Goal: Task Accomplishment & Management: Manage account settings

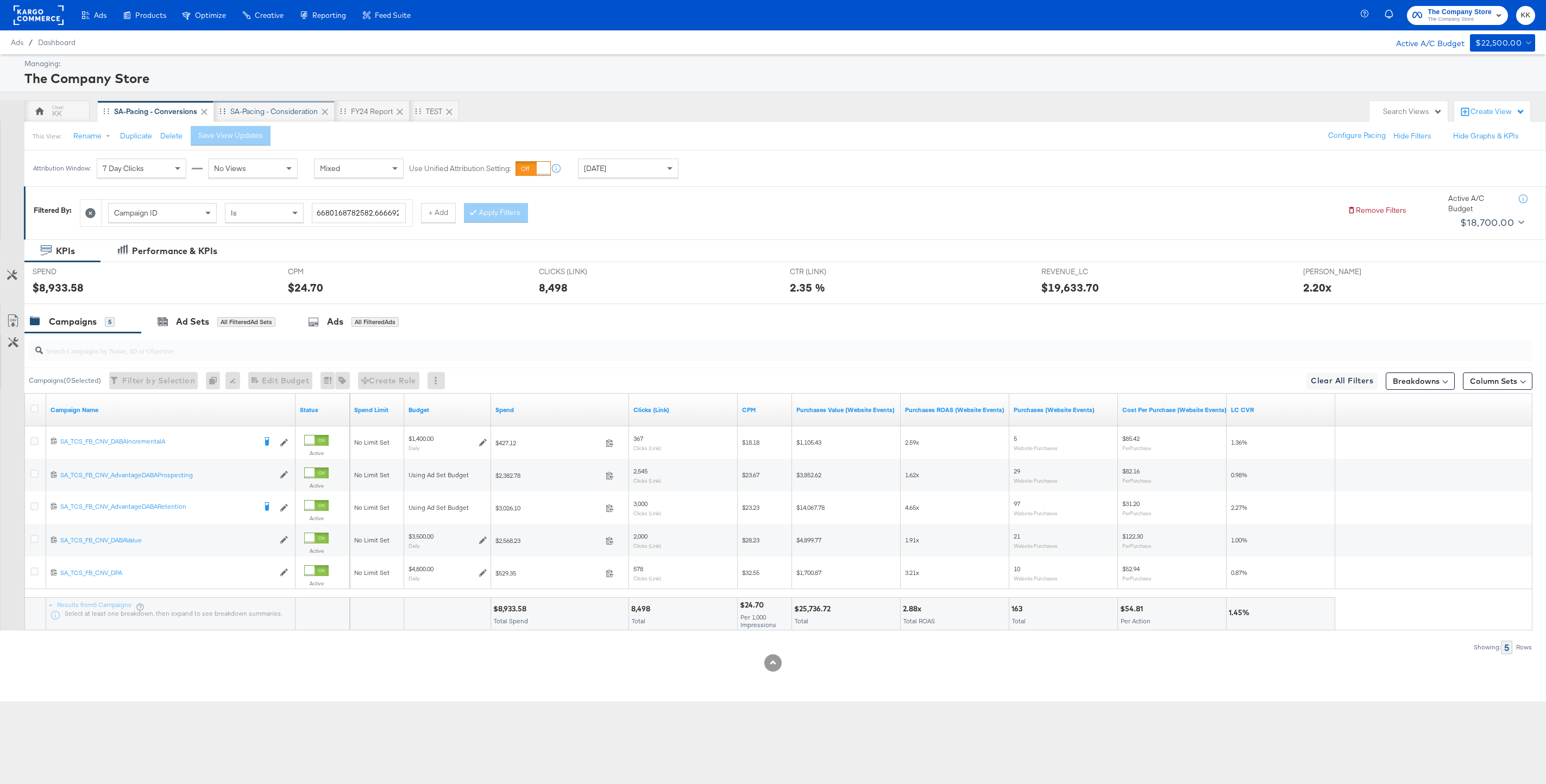
click at [282, 111] on div "SA-Pacing - Consideration" at bounding box center [274, 111] width 87 height 10
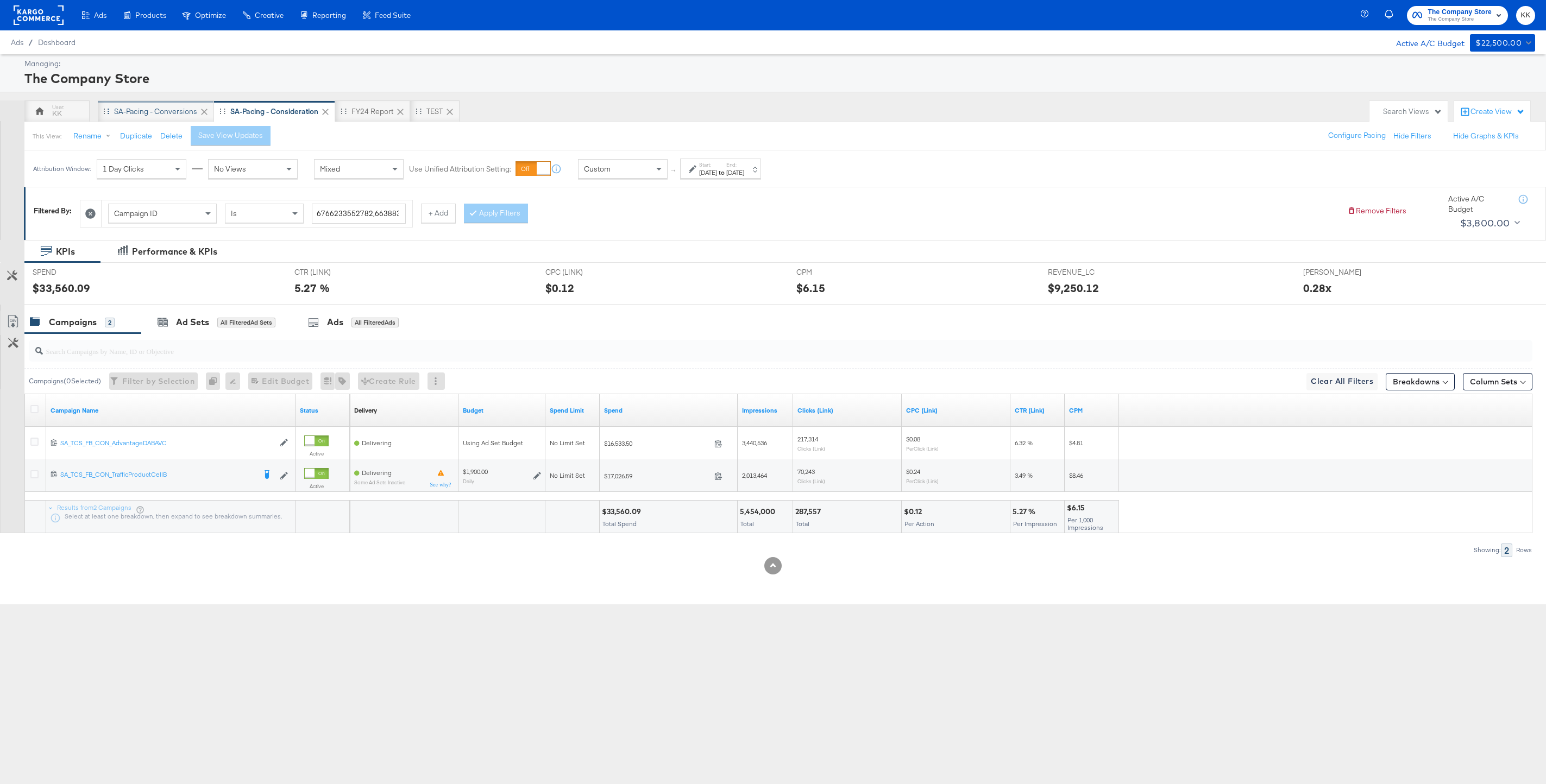
click at [156, 111] on div "SA-Pacing - Conversions" at bounding box center [155, 111] width 83 height 10
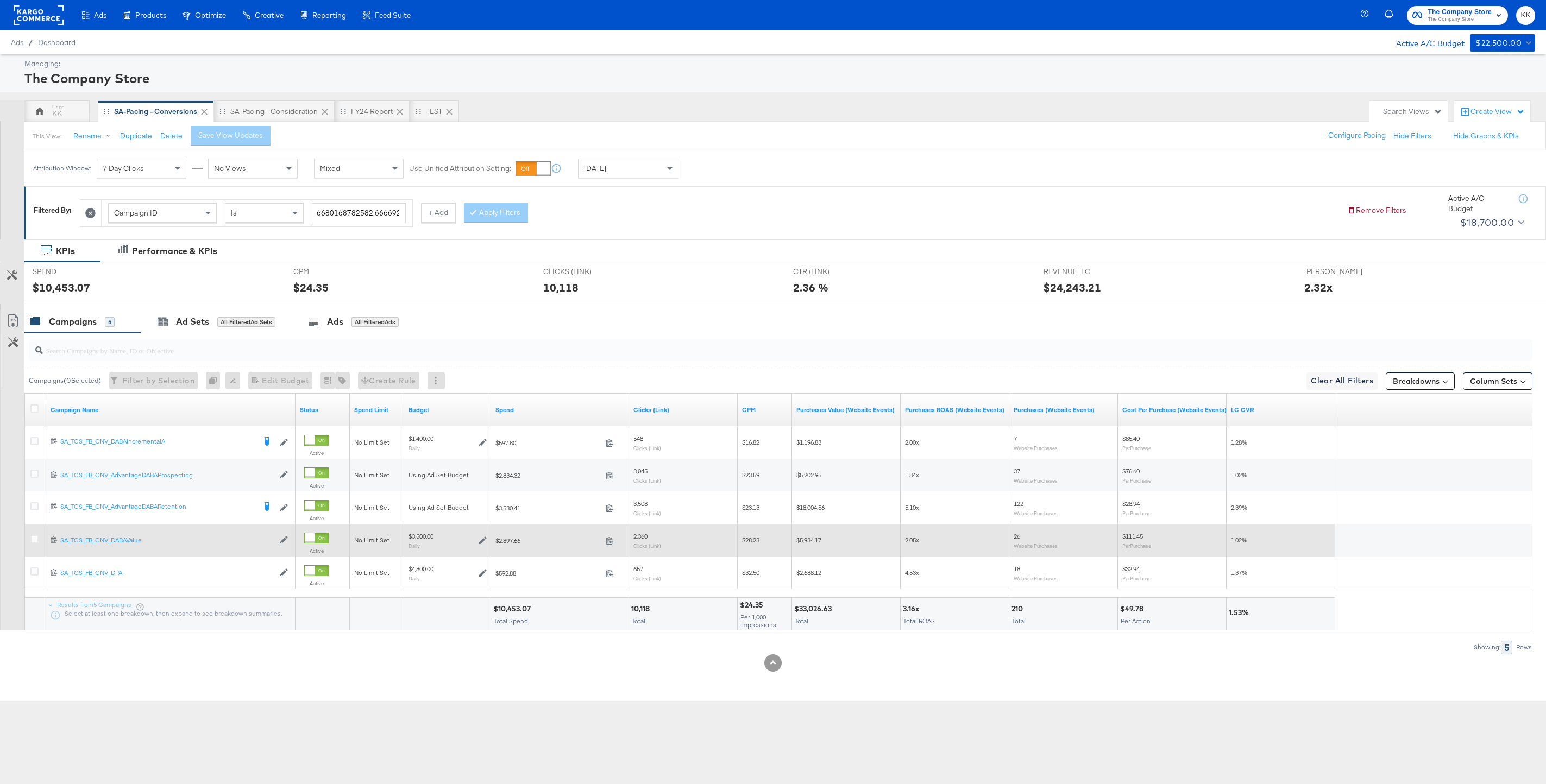
click at [34, 534] on div at bounding box center [36, 540] width 20 height 20
click at [39, 541] on div at bounding box center [36, 541] width 11 height 11
click at [36, 541] on icon at bounding box center [34, 539] width 8 height 8
click at [0, 0] on input "checkbox" at bounding box center [0, 0] width 0 height 0
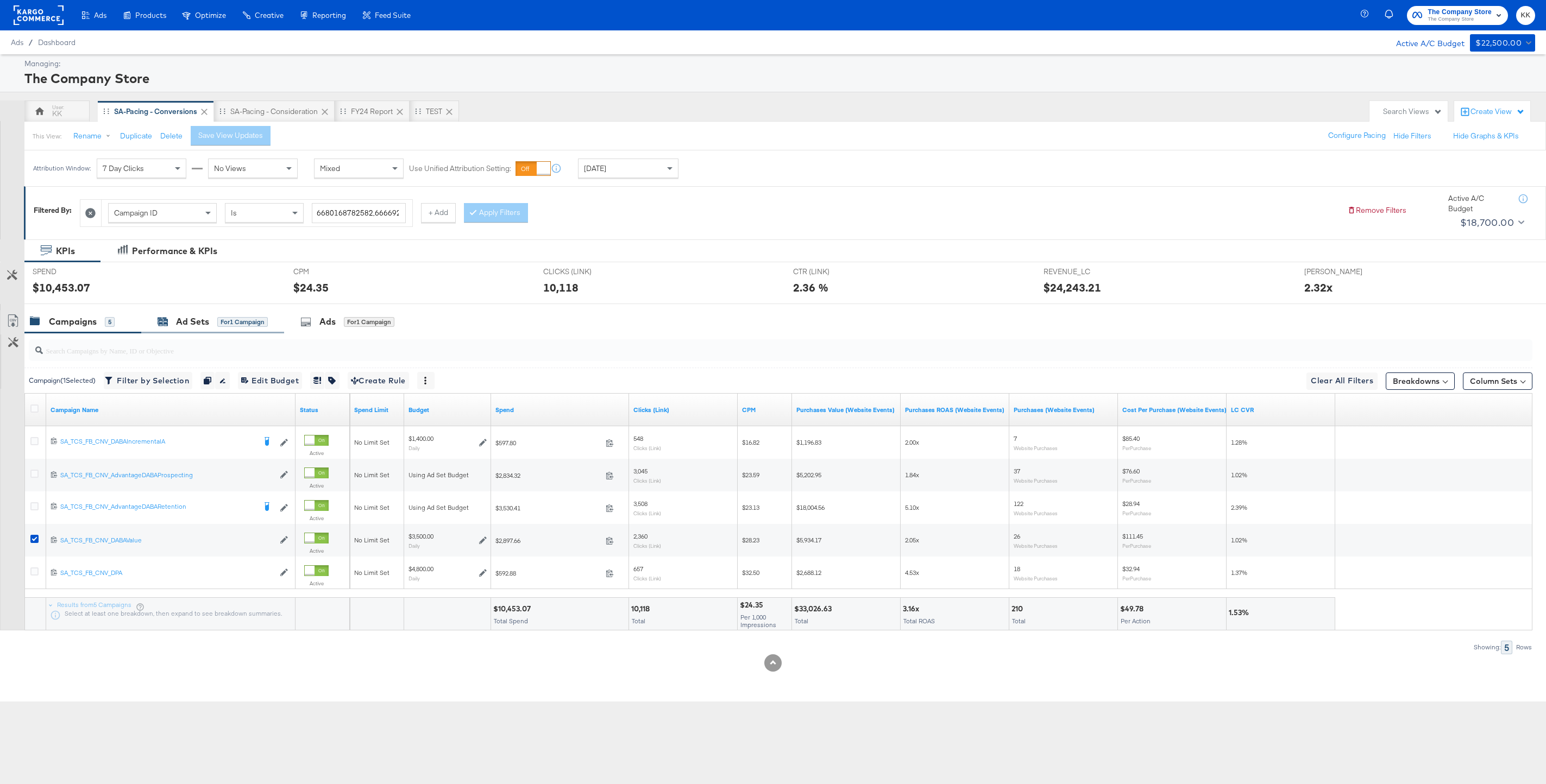
click at [213, 325] on div "Ad Sets for 1 Campaign" at bounding box center [213, 321] width 111 height 12
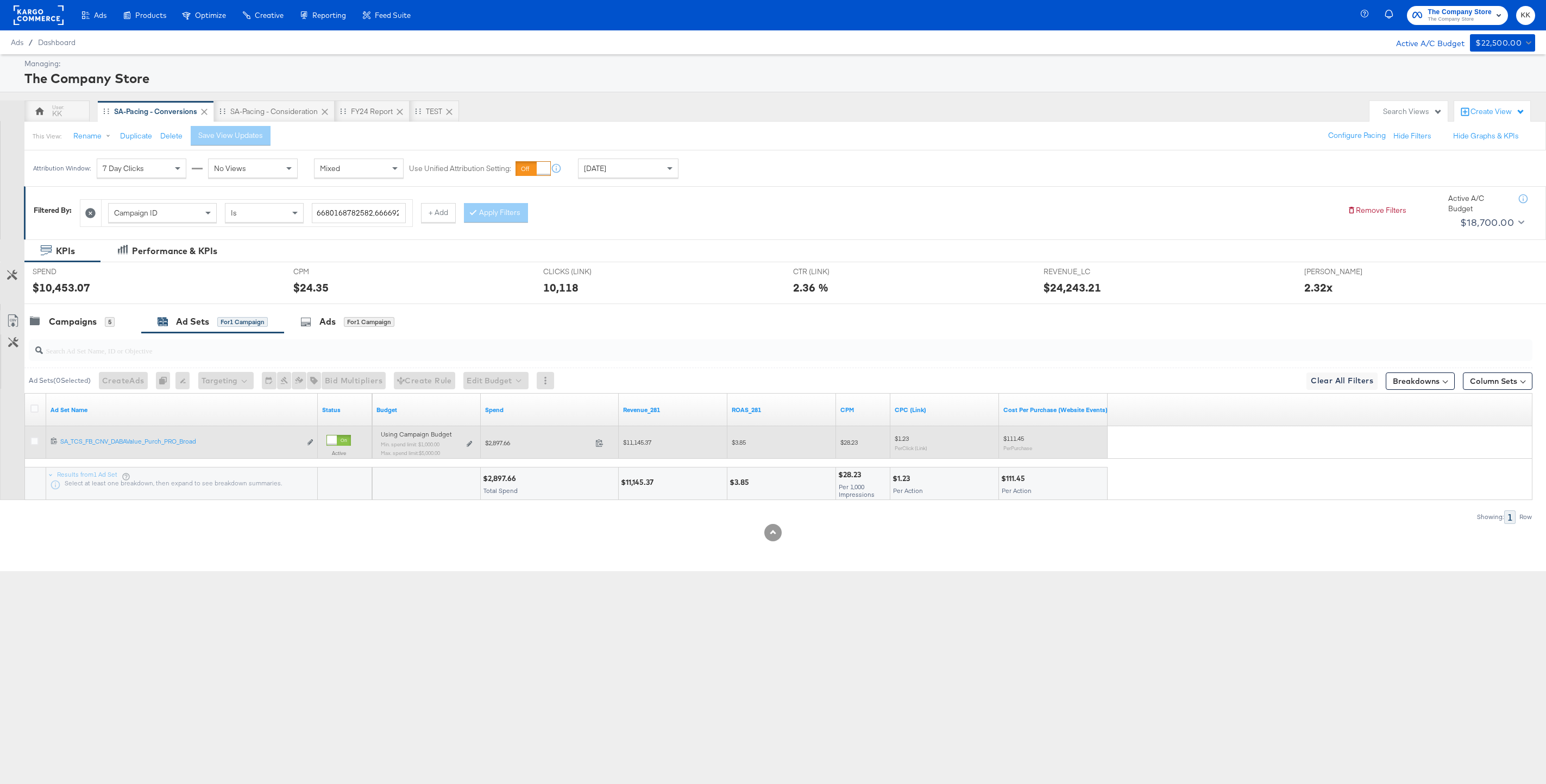
click at [470, 439] on div "Using Campaign Budget Min. spend limit: $1,000.00 Max. spend limit : $5,000.00 …" at bounding box center [426, 447] width 91 height 25
click at [473, 444] on div "Using Campaign Budget Min. spend limit: $1,000.00 Max. spend limit : $5,000.00 …" at bounding box center [426, 448] width 100 height 34
click at [471, 444] on icon at bounding box center [469, 444] width 6 height 6
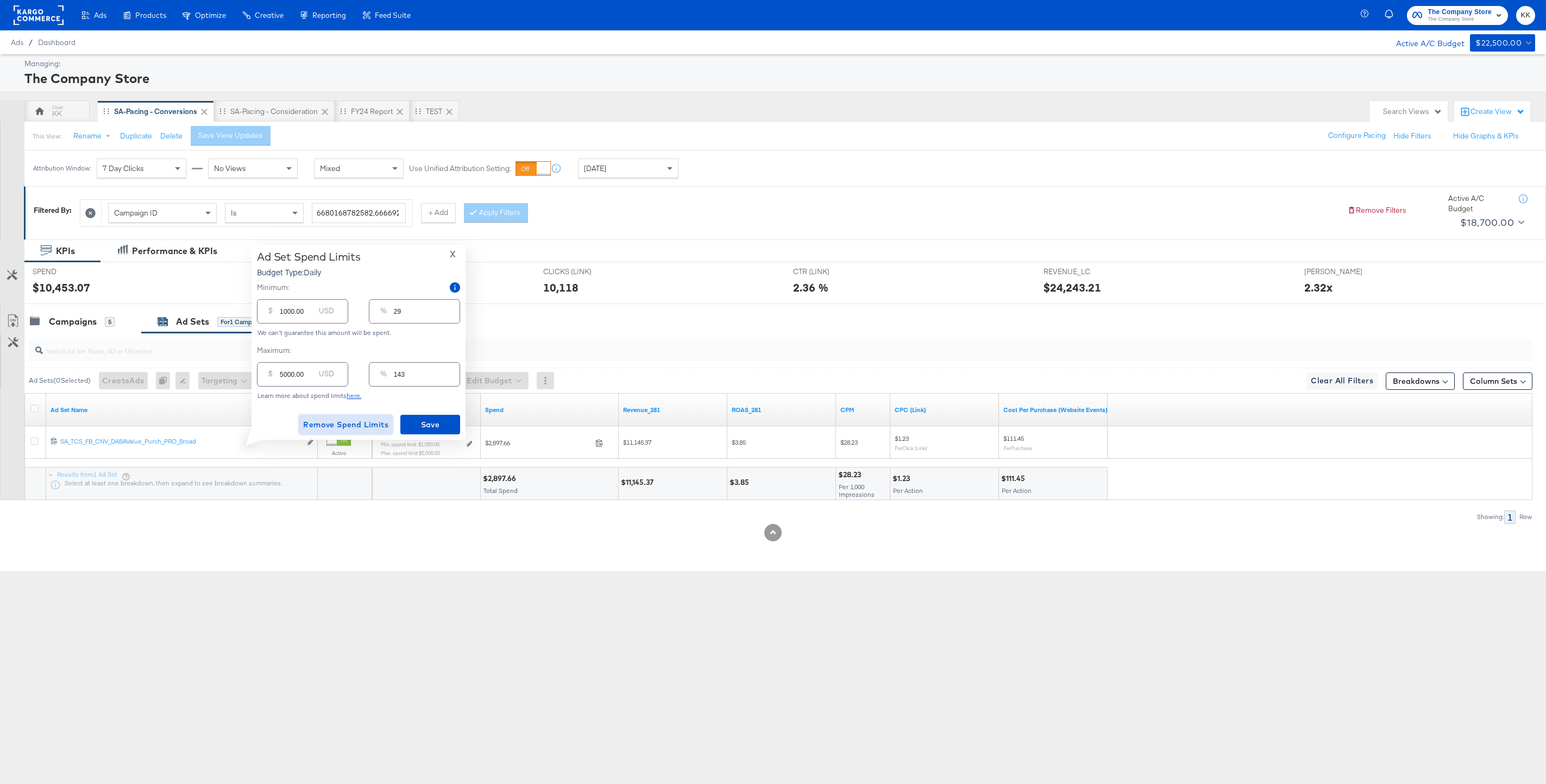
click at [354, 423] on span "Remove Spend Limits" at bounding box center [346, 425] width 85 height 14
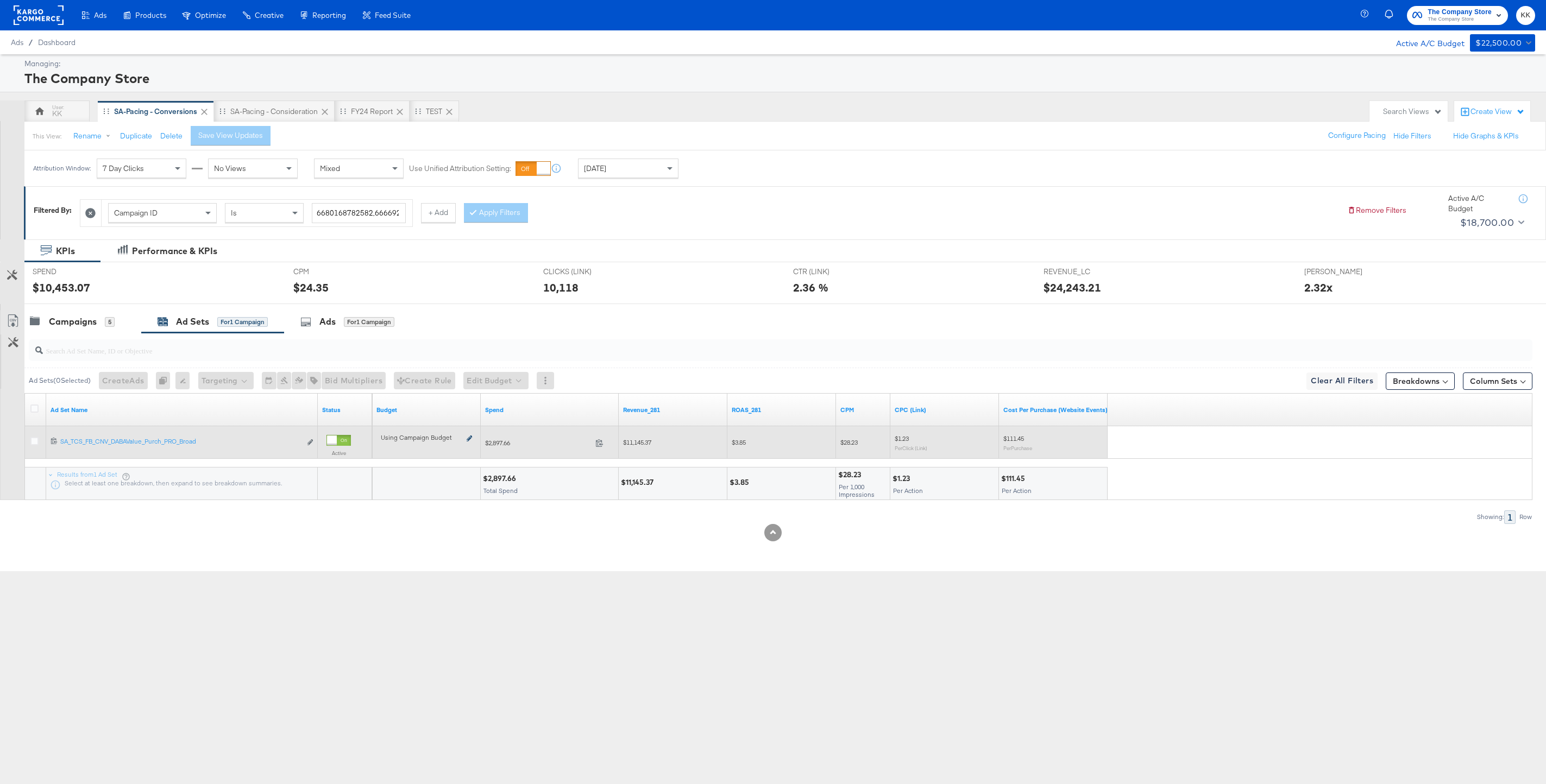
click at [471, 439] on icon at bounding box center [469, 438] width 6 height 6
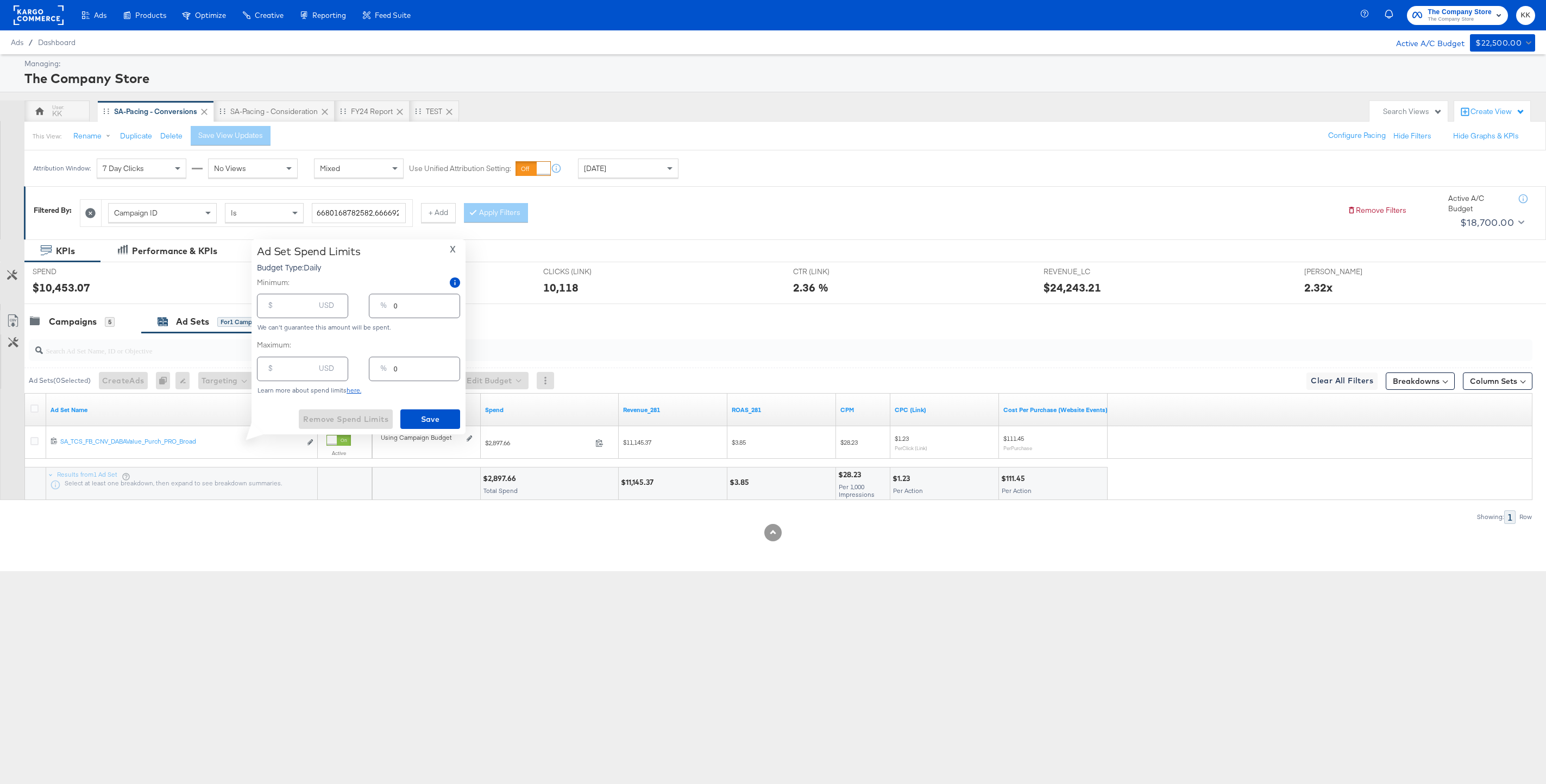
click at [302, 315] on div "$ USD" at bounding box center [302, 306] width 91 height 24
type input "1"
type input "19"
type input "1"
type input "190"
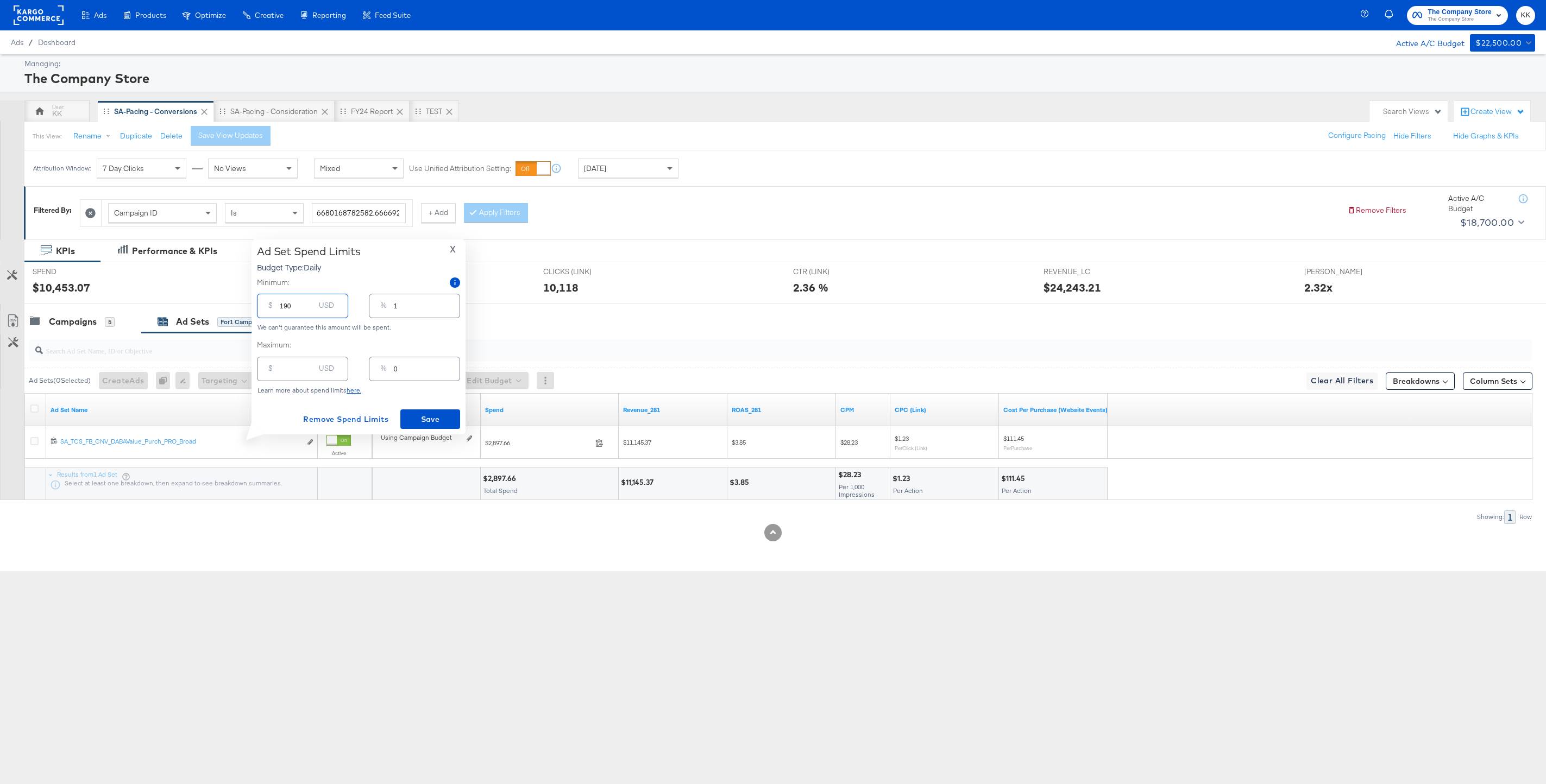
type input "5"
type input "1900"
type input "54"
type input "1900.00"
click at [415, 416] on span "Save" at bounding box center [429, 419] width 51 height 14
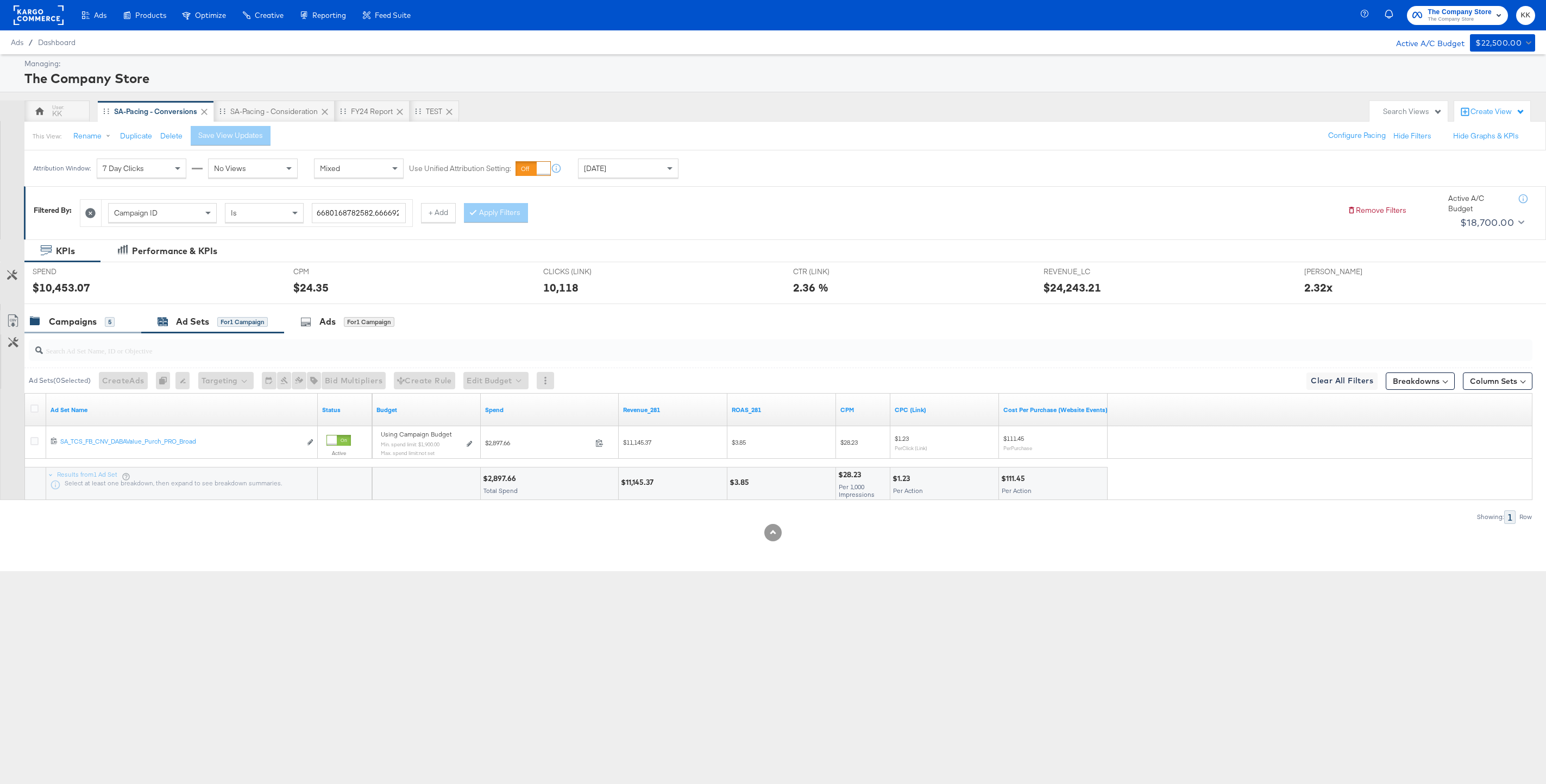
click at [83, 325] on div "Campaigns" at bounding box center [72, 321] width 47 height 12
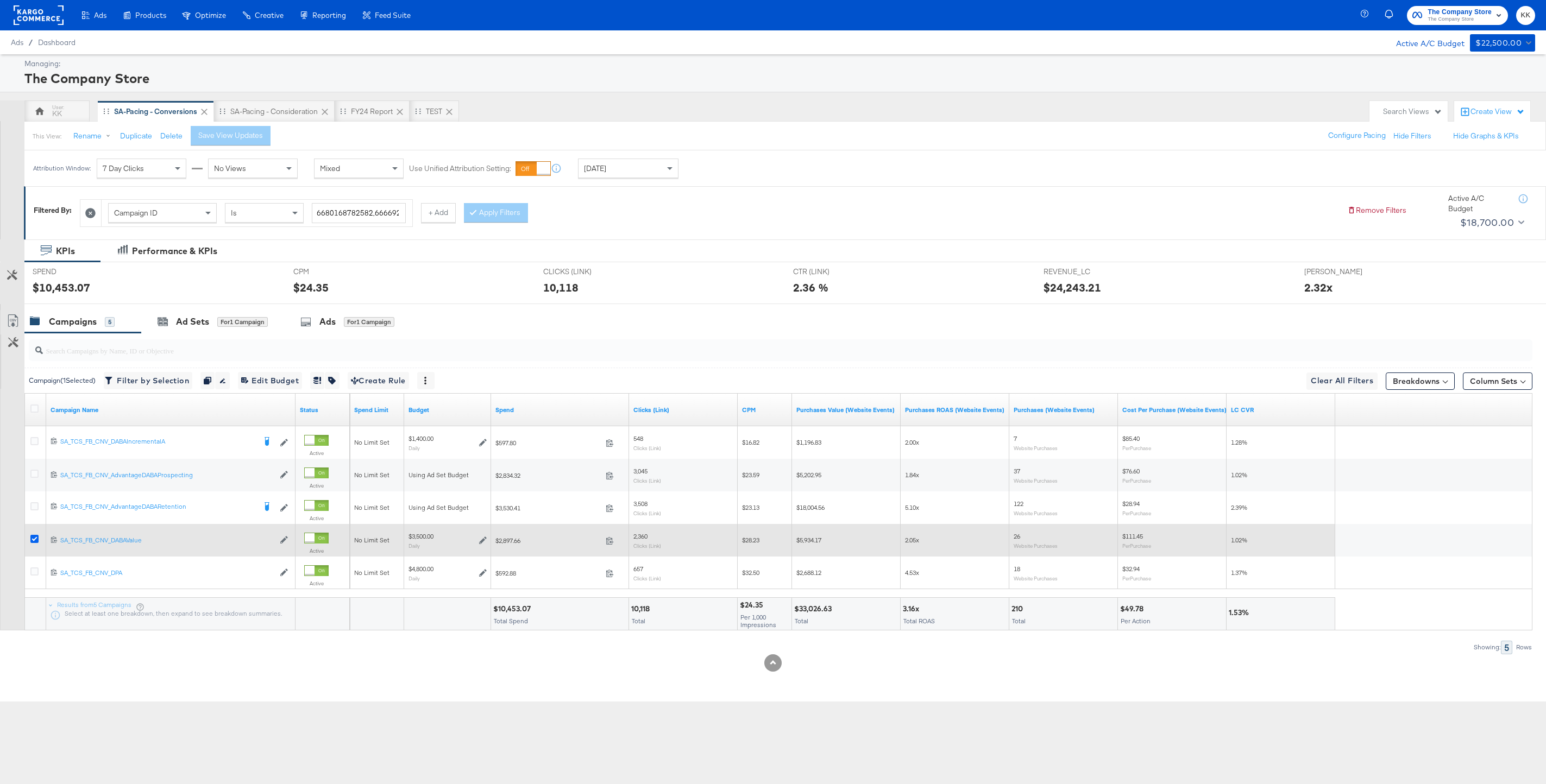
click at [33, 543] on icon at bounding box center [34, 539] width 8 height 8
click at [0, 0] on input "checkbox" at bounding box center [0, 0] width 0 height 0
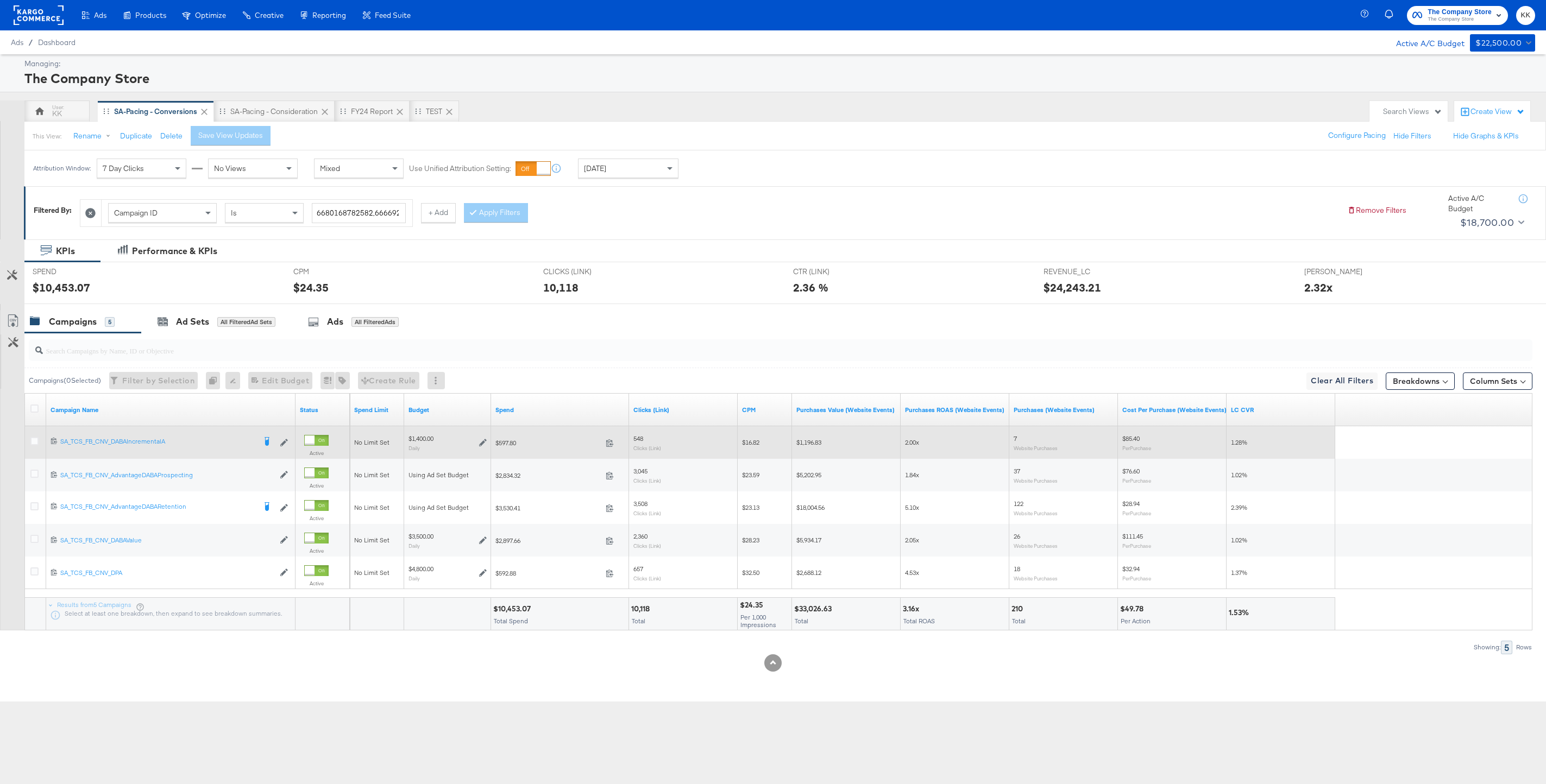
click at [29, 436] on div at bounding box center [36, 442] width 20 height 20
click at [33, 438] on icon at bounding box center [34, 441] width 8 height 8
click at [0, 0] on input "checkbox" at bounding box center [0, 0] width 0 height 0
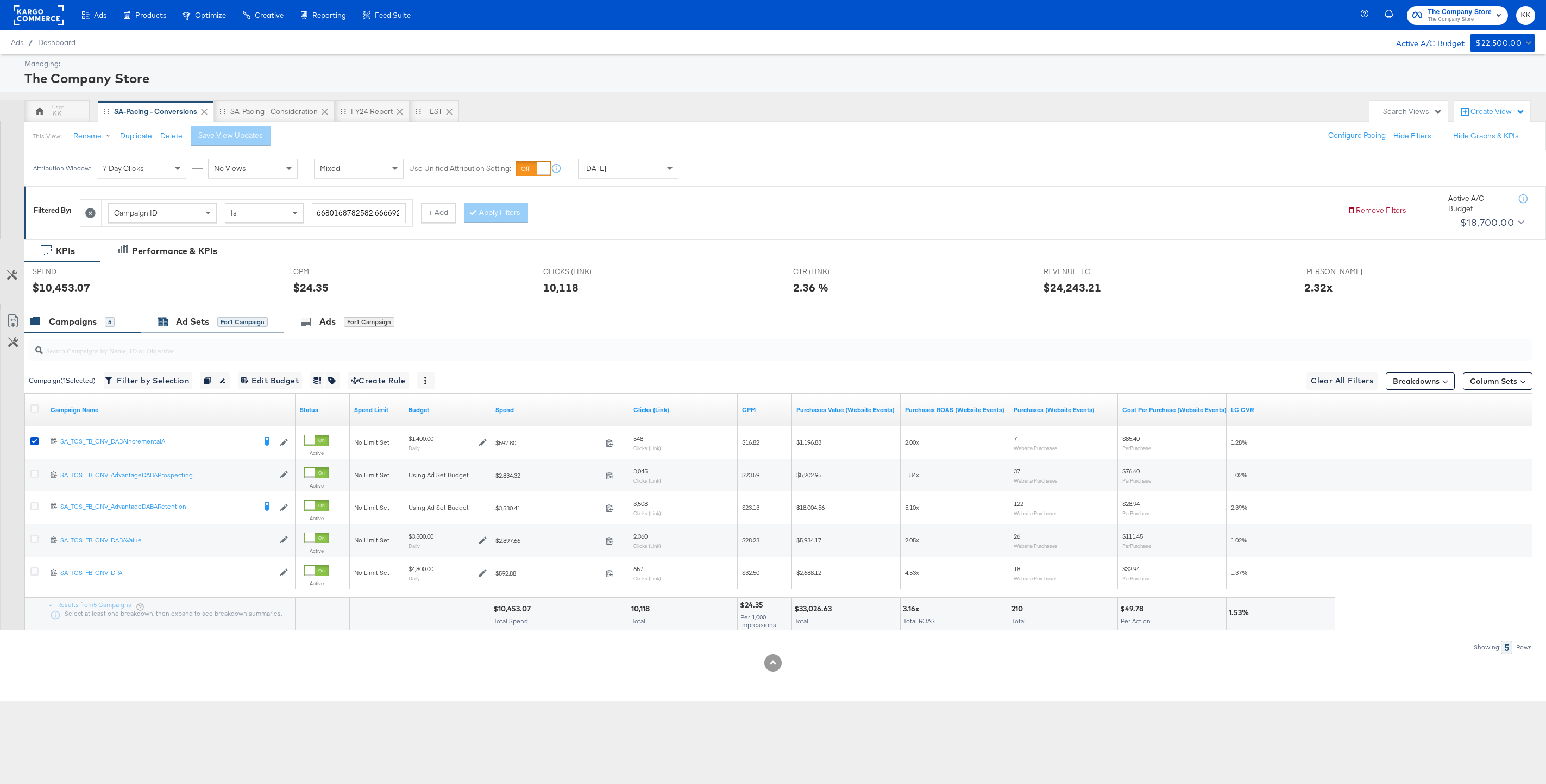
click at [210, 320] on div "Ad Sets for 1 Campaign" at bounding box center [213, 321] width 111 height 12
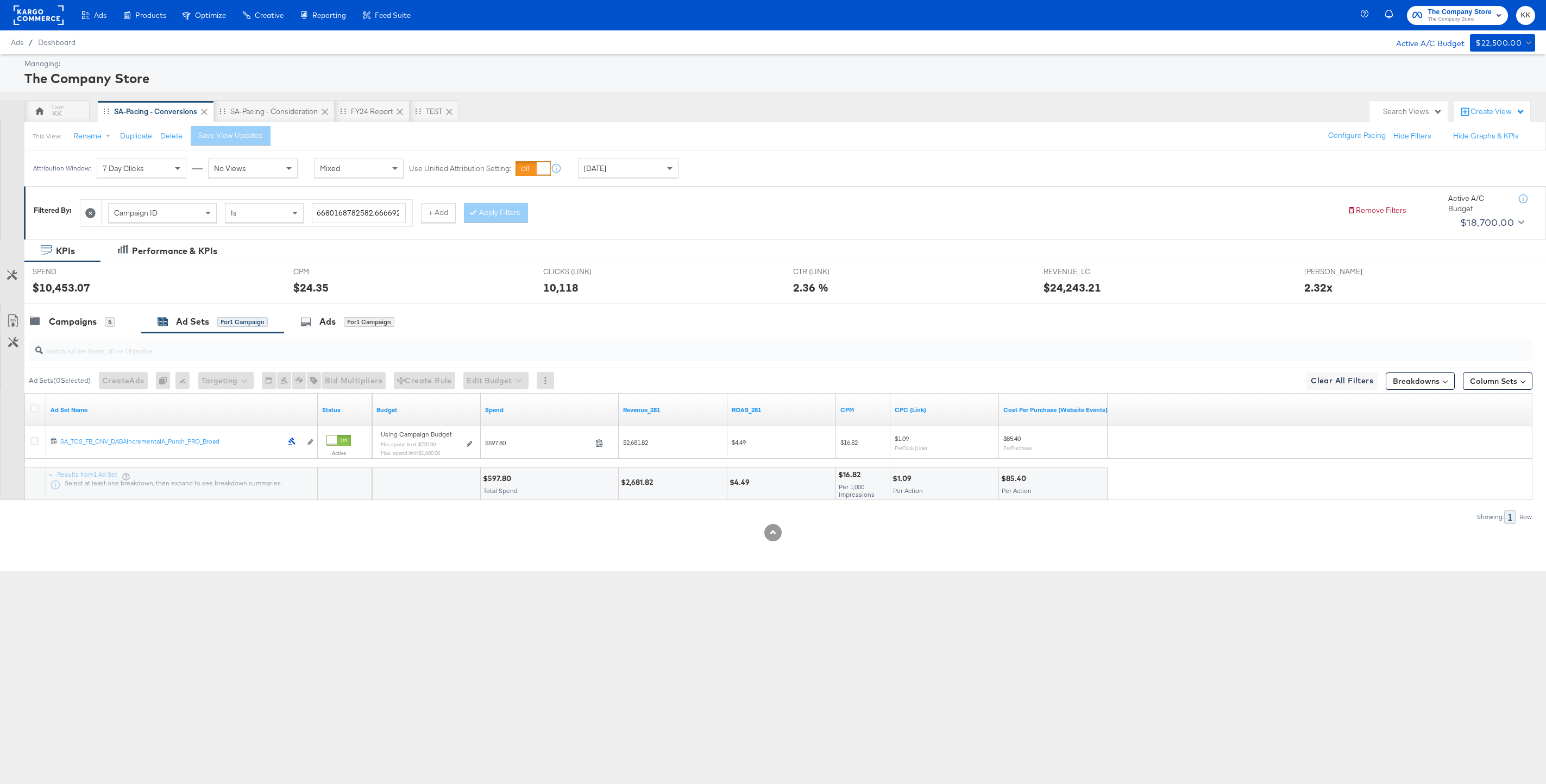
click at [110, 307] on div at bounding box center [773, 307] width 1546 height 8
click at [85, 308] on div at bounding box center [773, 307] width 1546 height 8
click at [83, 329] on div "Campaigns 5" at bounding box center [83, 321] width 117 height 23
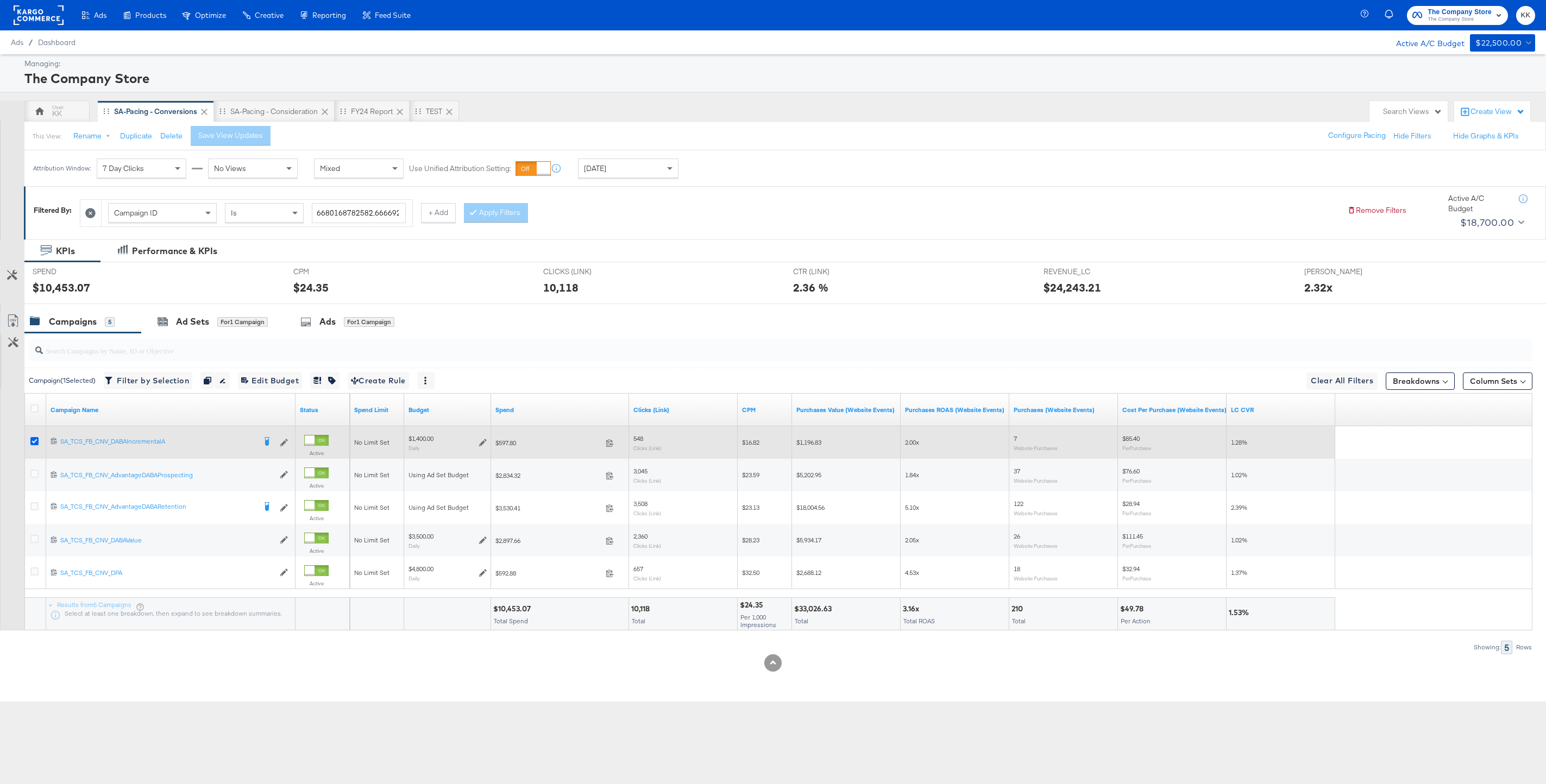
click at [31, 442] on icon at bounding box center [34, 441] width 8 height 8
click at [0, 0] on input "checkbox" at bounding box center [0, 0] width 0 height 0
click at [31, 442] on icon at bounding box center [34, 441] width 8 height 8
click at [0, 0] on input "checkbox" at bounding box center [0, 0] width 0 height 0
click at [31, 442] on icon at bounding box center [34, 441] width 8 height 8
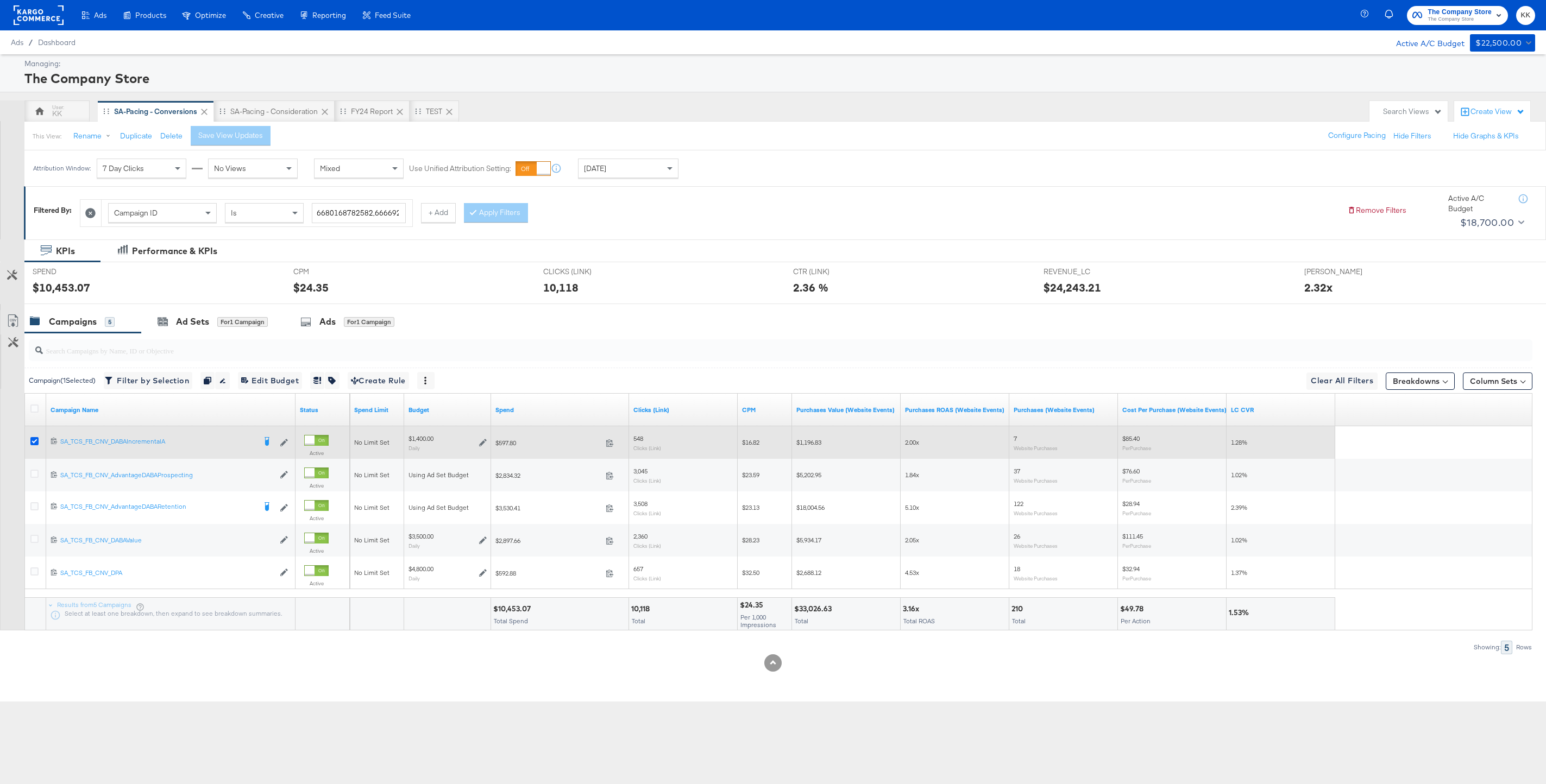
click at [0, 0] on input "checkbox" at bounding box center [0, 0] width 0 height 0
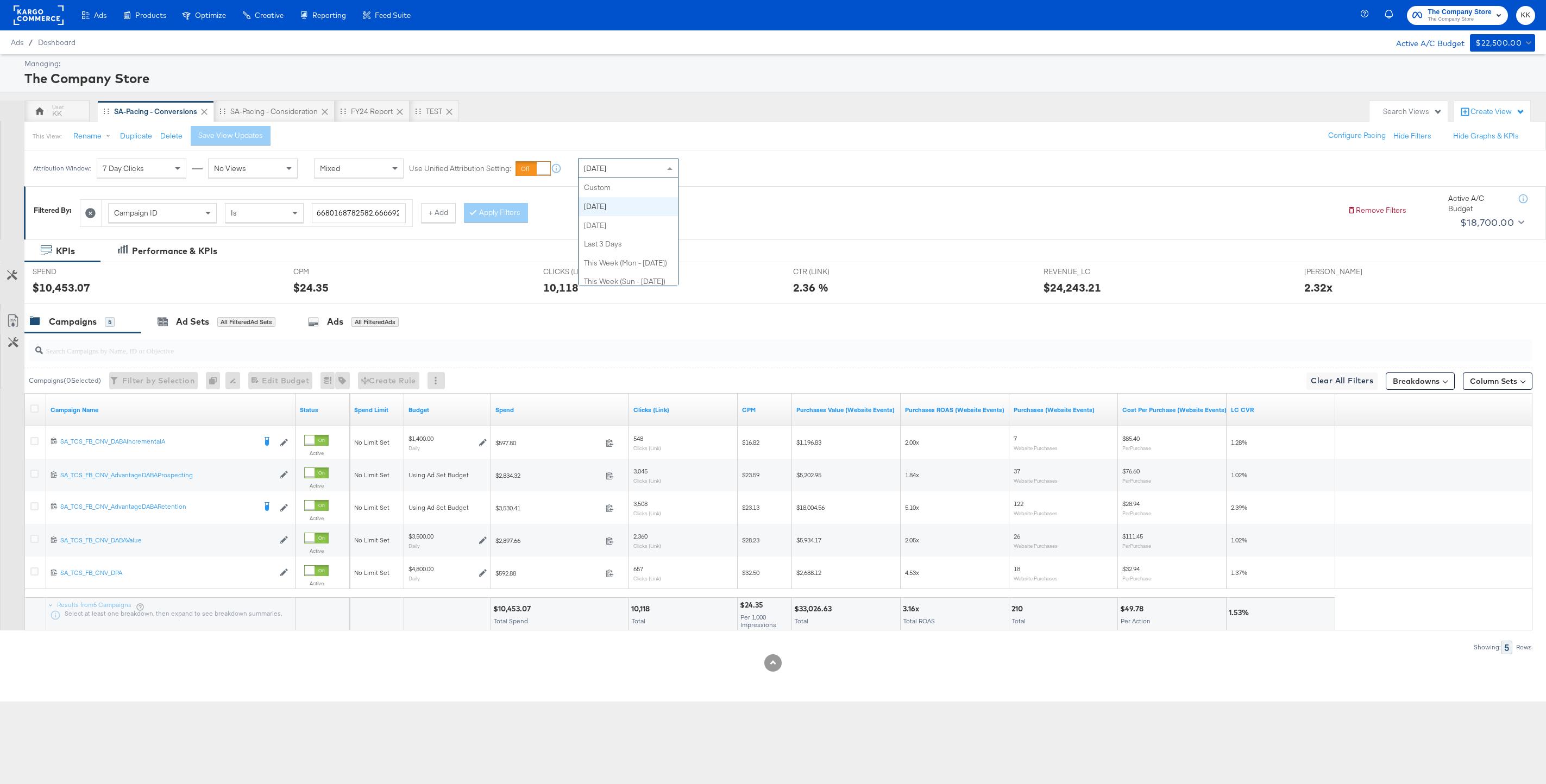
click at [609, 173] on div "[DATE]" at bounding box center [628, 168] width 99 height 19
click at [606, 168] on span "[DATE]" at bounding box center [595, 168] width 22 height 10
